Goal: Information Seeking & Learning: Learn about a topic

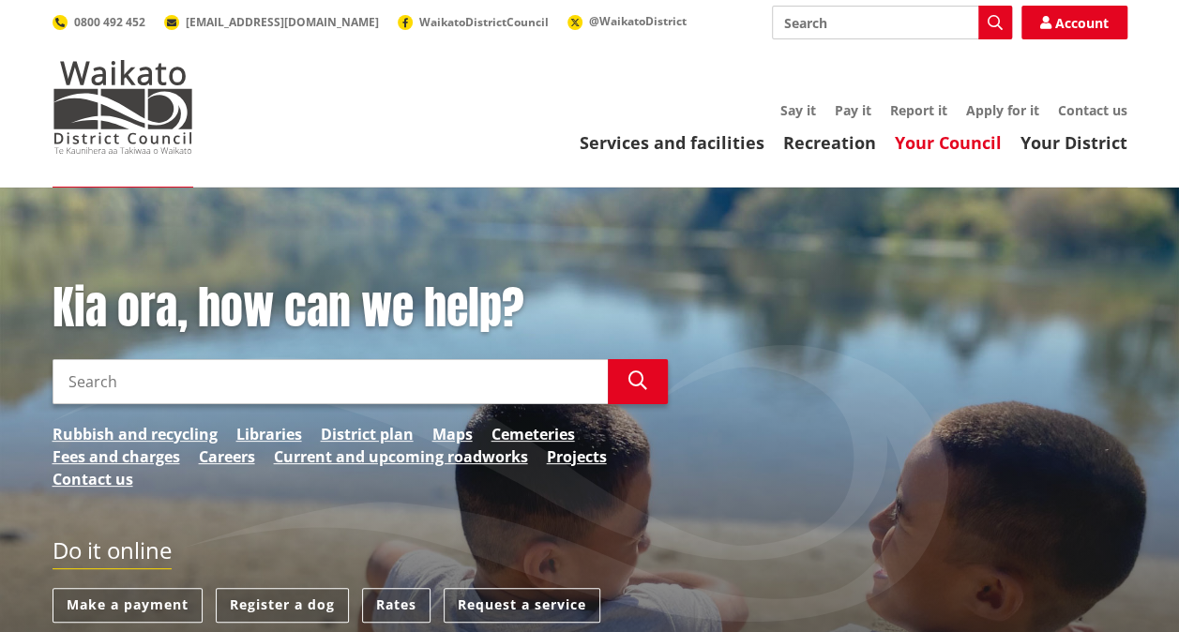
click at [979, 140] on link "Your Council" at bounding box center [948, 142] width 107 height 23
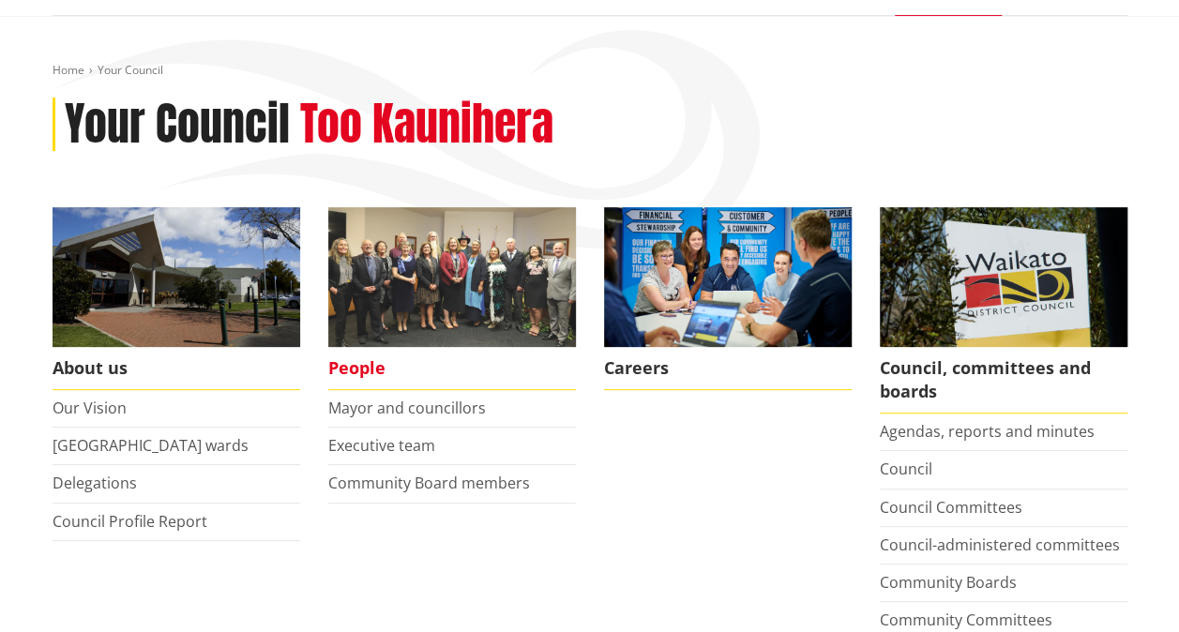
scroll to position [188, 0]
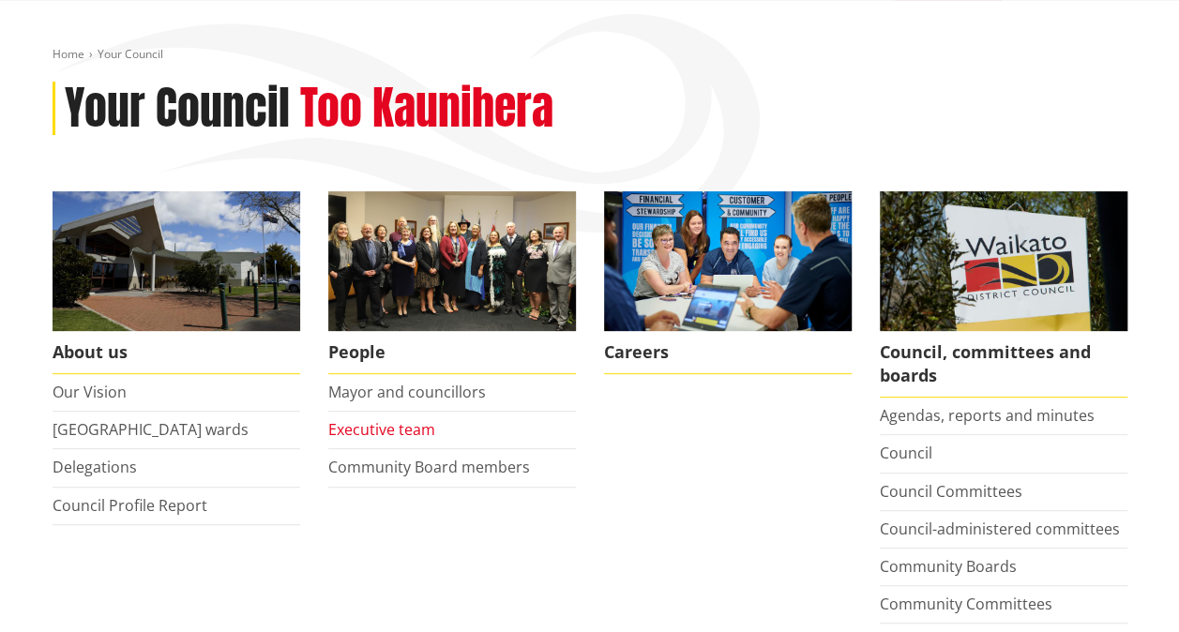
click at [382, 423] on link "Executive team" at bounding box center [381, 429] width 107 height 21
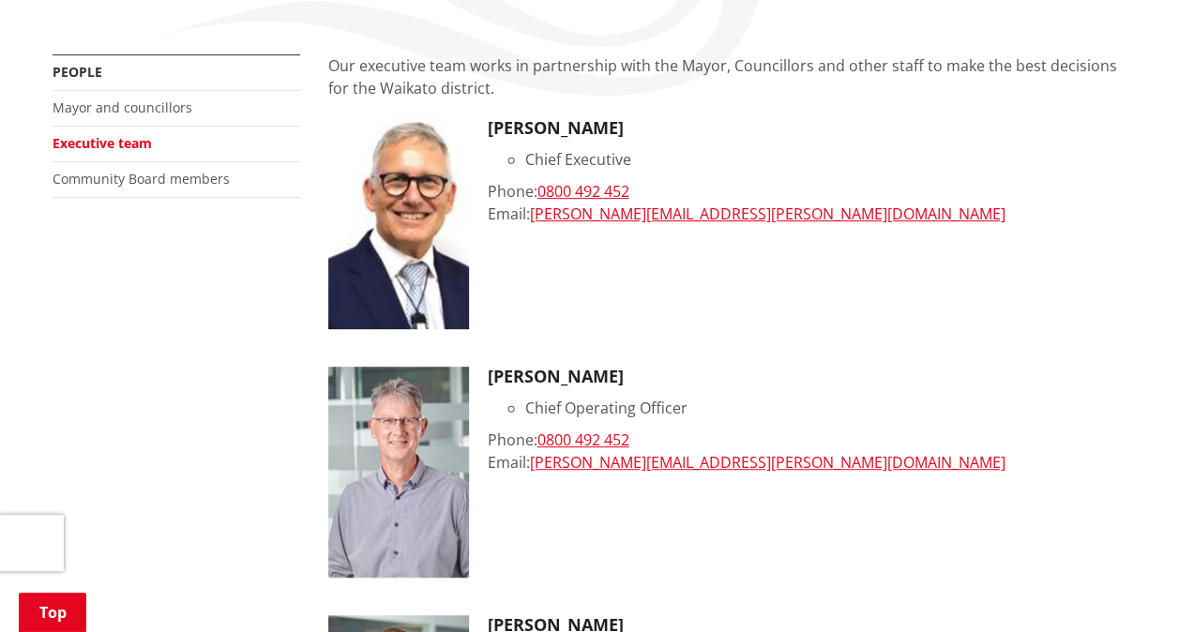
scroll to position [94, 0]
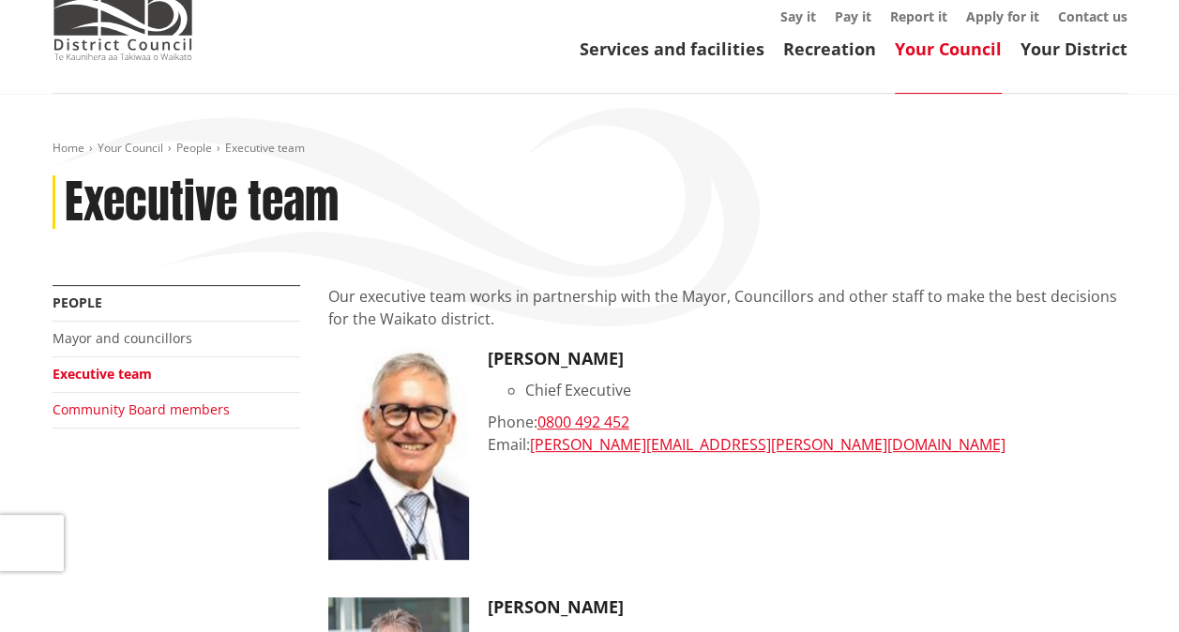
click at [126, 410] on link "Community Board members" at bounding box center [141, 410] width 177 height 18
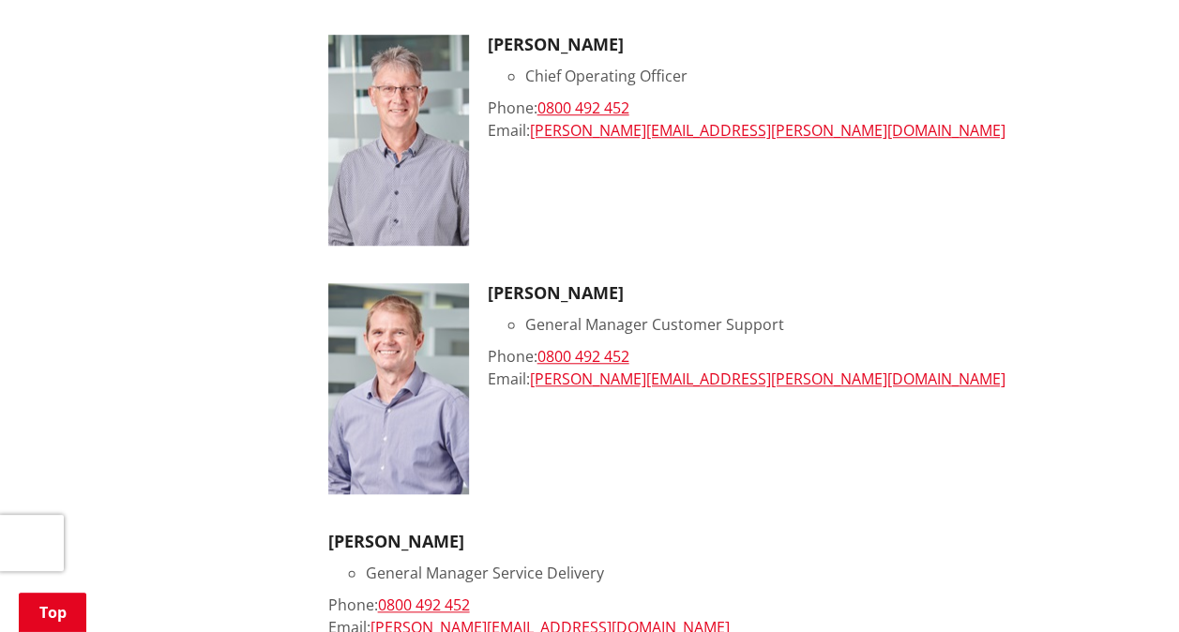
scroll to position [844, 0]
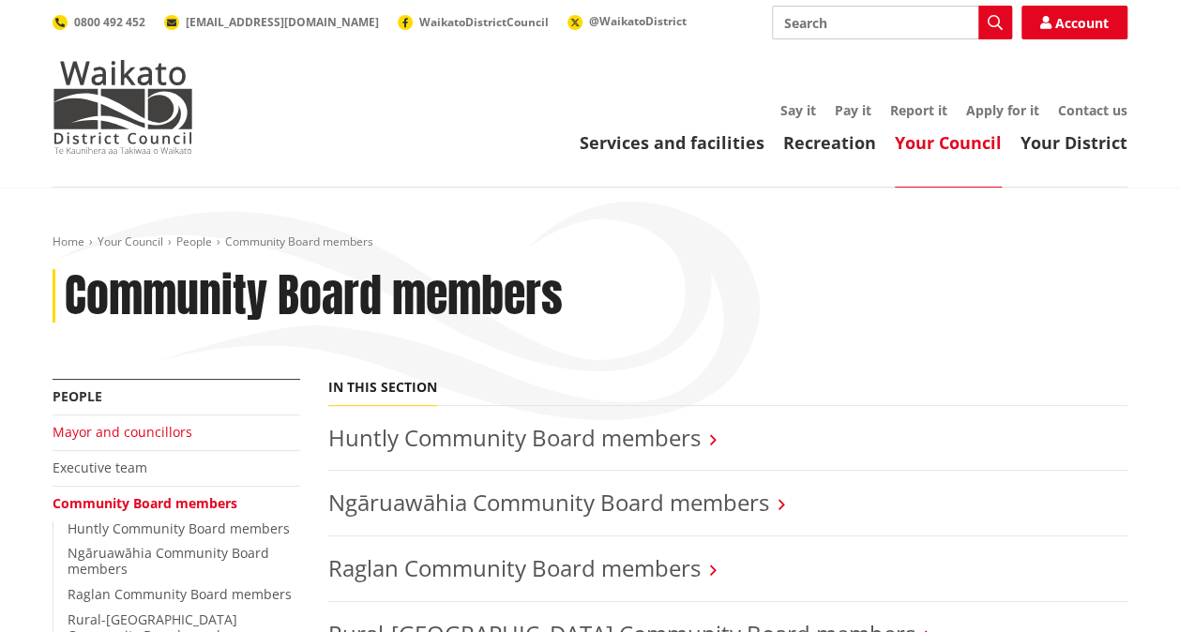
click at [118, 430] on link "Mayor and councillors" at bounding box center [123, 432] width 140 height 18
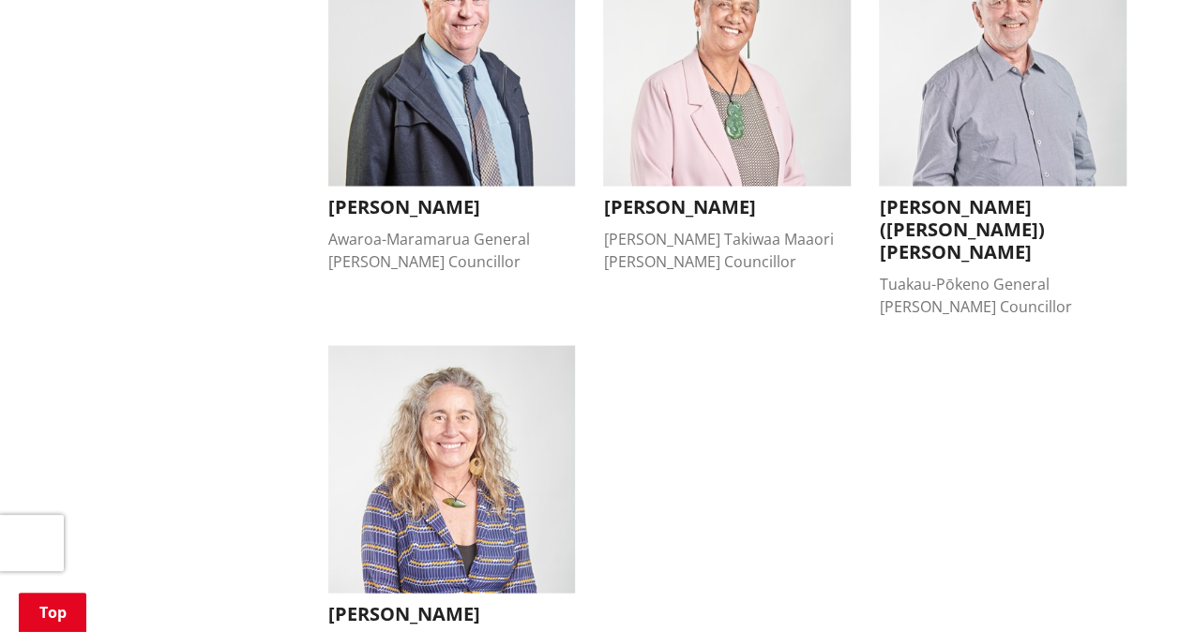
scroll to position [1501, 0]
